Goal: Find specific page/section

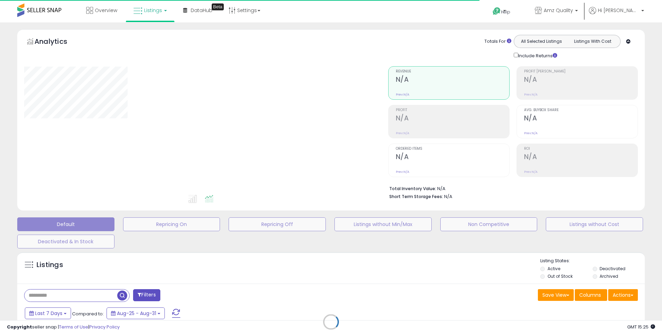
click at [77, 296] on div "Retrieving listings data.." at bounding box center [331, 326] width 638 height 157
click at [78, 295] on div "Retrieving listings data.." at bounding box center [331, 326] width 638 height 157
click at [80, 291] on div "Retrieving listings data.." at bounding box center [331, 326] width 638 height 157
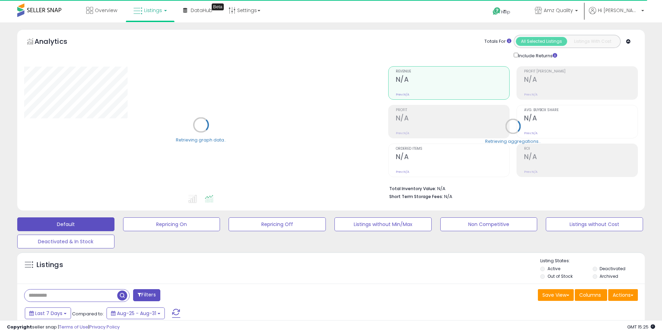
click at [65, 299] on input "text" at bounding box center [70, 295] width 93 height 12
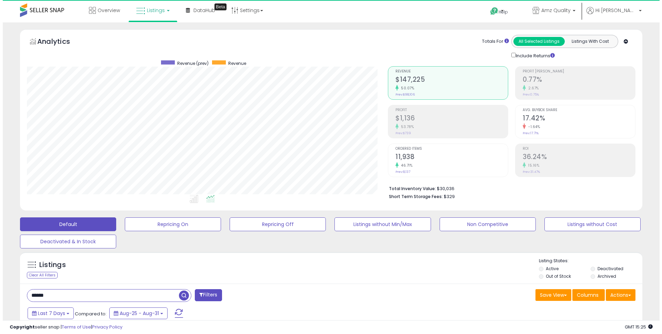
scroll to position [141, 361]
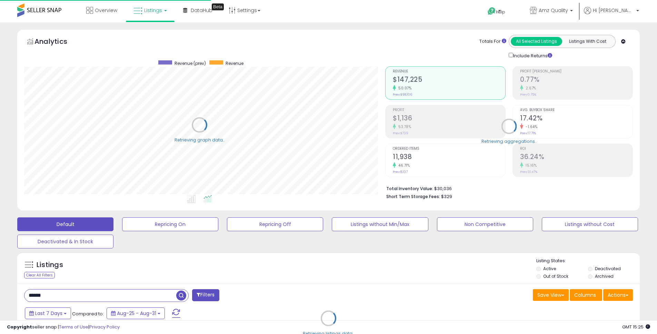
scroll to position [344779, 344560]
click at [54, 297] on input "******" at bounding box center [100, 295] width 152 height 12
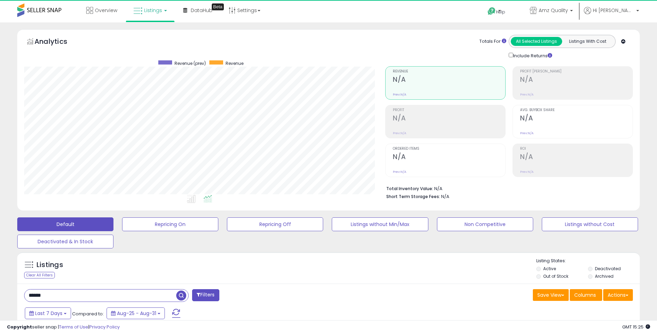
scroll to position [141, 361]
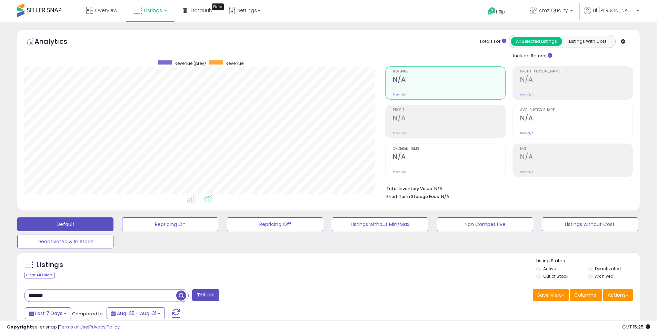
type input "*******"
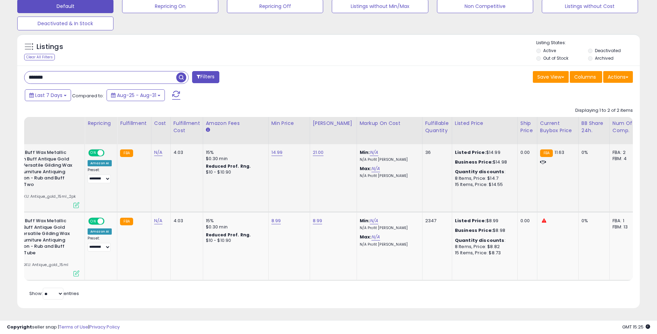
scroll to position [0, 0]
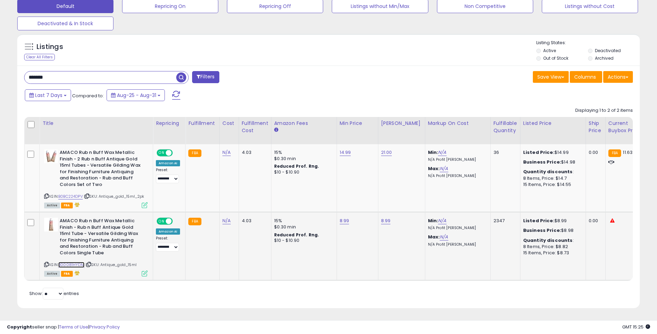
click at [75, 262] on link "B00081HYDM" at bounding box center [71, 265] width 26 height 6
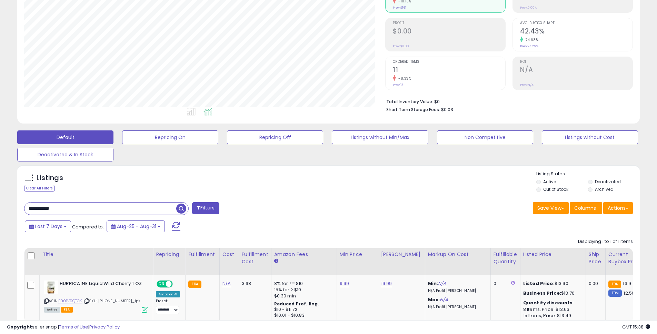
scroll to position [141, 361]
